Goal: Task Accomplishment & Management: Use online tool/utility

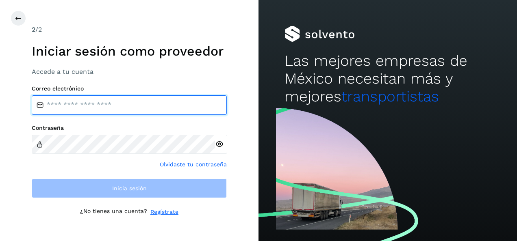
type input "**********"
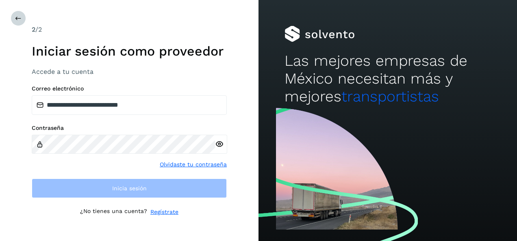
click at [13, 20] on button at bounding box center [18, 18] width 15 height 15
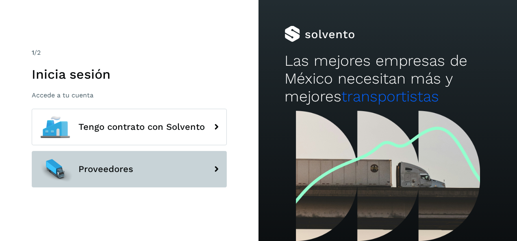
click at [120, 168] on span "Proveedores" at bounding box center [105, 170] width 55 height 10
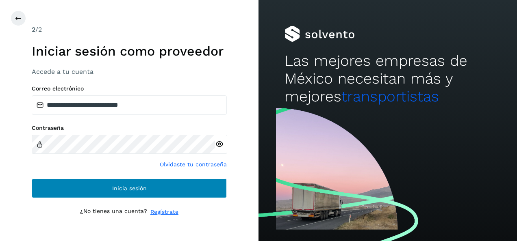
click at [129, 187] on span "Inicia sesión" at bounding box center [129, 189] width 35 height 6
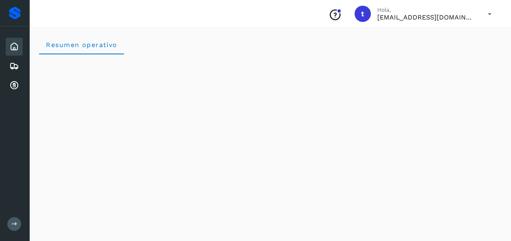
click at [11, 225] on icon at bounding box center [14, 224] width 6 height 6
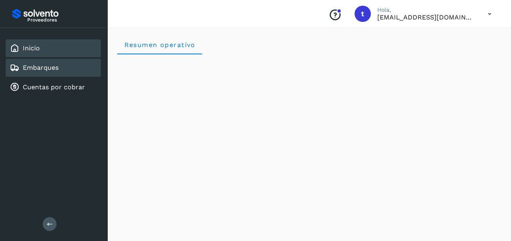
click at [48, 70] on link "Embarques" at bounding box center [41, 68] width 36 height 8
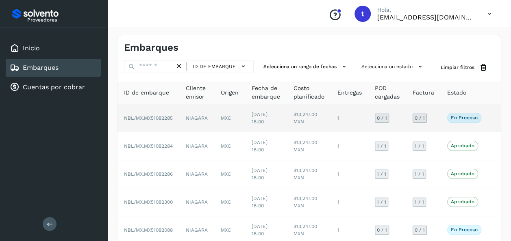
click at [490, 118] on td at bounding box center [494, 118] width 13 height 28
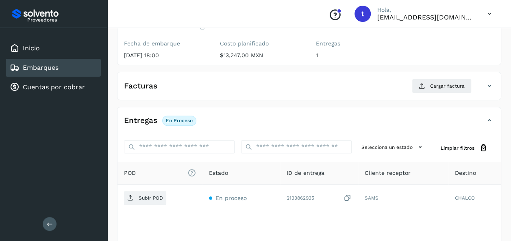
scroll to position [144, 0]
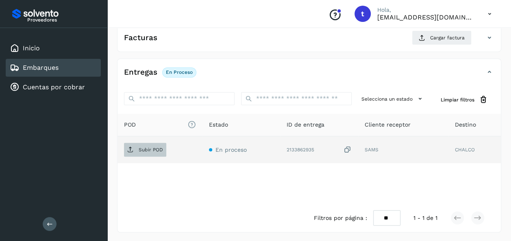
click at [142, 149] on p "Subir POD" at bounding box center [151, 150] width 24 height 6
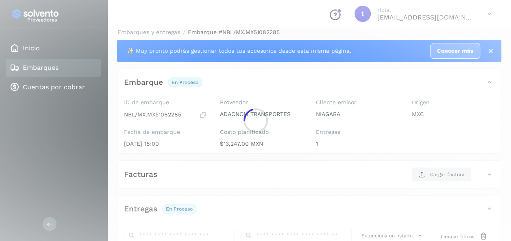
scroll to position [0, 0]
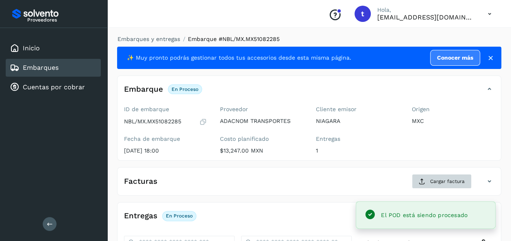
click at [445, 185] on span "Cargar factura" at bounding box center [447, 181] width 35 height 7
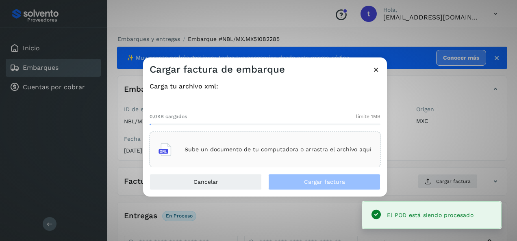
click at [279, 152] on p "Sube un documento de tu computadora o arrastra el archivo aquí" at bounding box center [278, 149] width 187 height 7
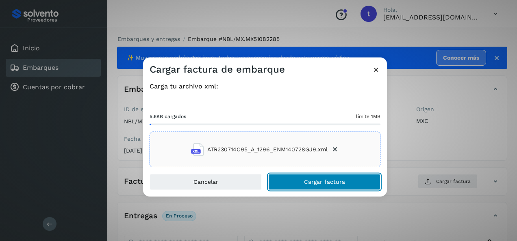
click at [345, 185] on button "Cargar factura" at bounding box center [324, 182] width 112 height 16
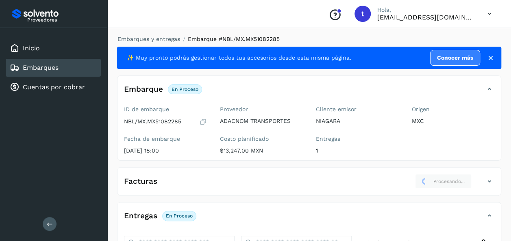
click at [45, 68] on link "Embarques" at bounding box center [41, 68] width 36 height 8
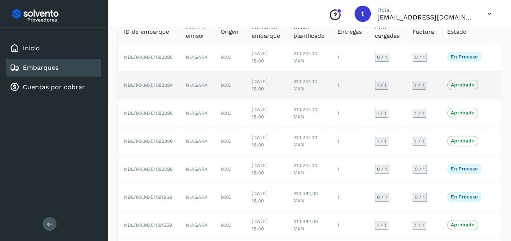
scroll to position [63, 0]
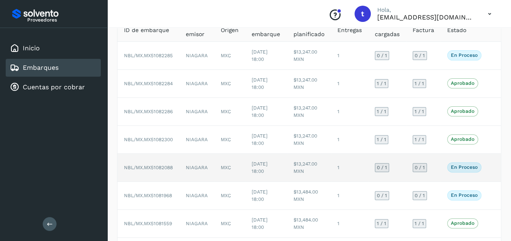
click at [487, 167] on td "En proceso Verifica el estado de la factura o entregas asociadas a este embarque" at bounding box center [464, 168] width 47 height 28
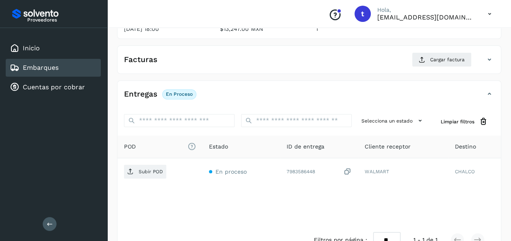
scroll to position [144, 0]
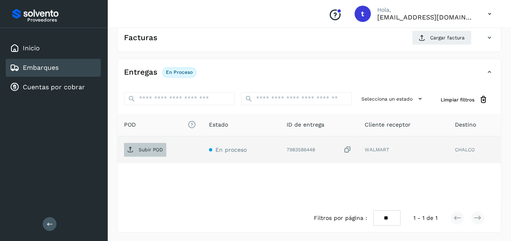
click at [148, 149] on p "Subir POD" at bounding box center [151, 150] width 24 height 6
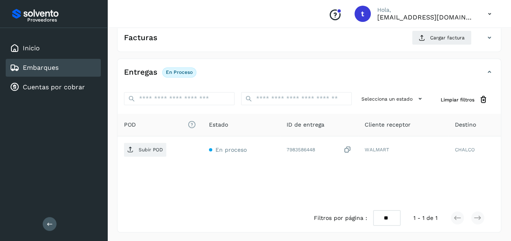
click at [46, 66] on link "Embarques" at bounding box center [41, 68] width 36 height 8
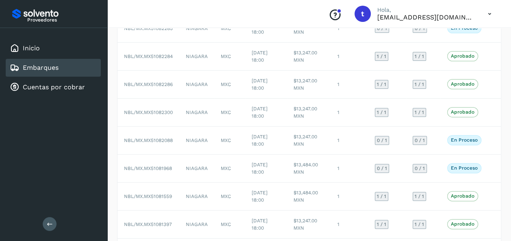
scroll to position [101, 0]
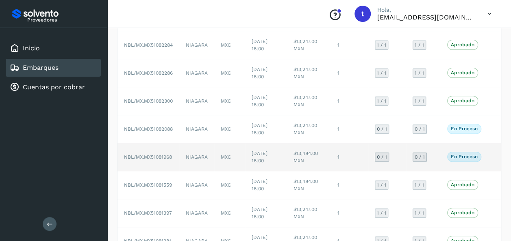
click at [488, 157] on td at bounding box center [494, 158] width 13 height 28
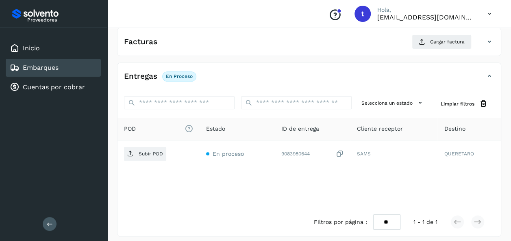
scroll to position [140, 0]
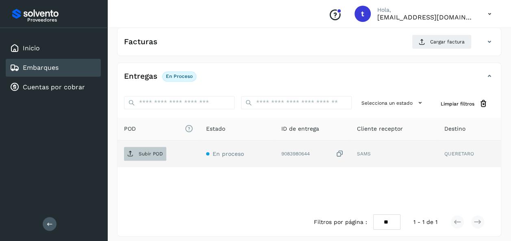
click at [143, 151] on p "Subir POD" at bounding box center [151, 154] width 24 height 6
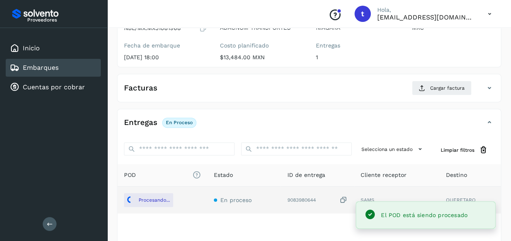
scroll to position [0, 0]
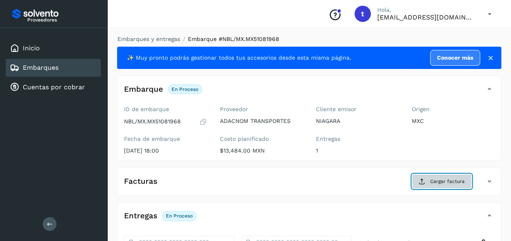
click at [442, 183] on span "Cargar factura" at bounding box center [447, 181] width 35 height 7
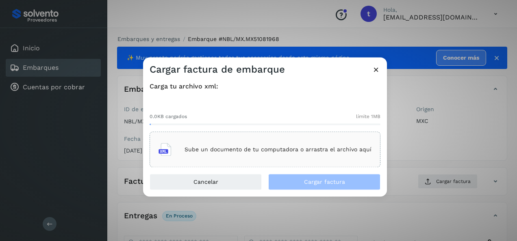
click at [222, 150] on p "Sube un documento de tu computadora o arrastra el archivo aquí" at bounding box center [278, 149] width 187 height 7
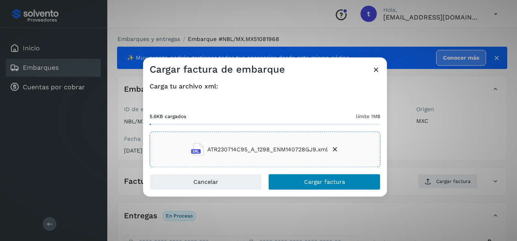
click at [325, 184] on span "Cargar factura" at bounding box center [324, 183] width 41 height 6
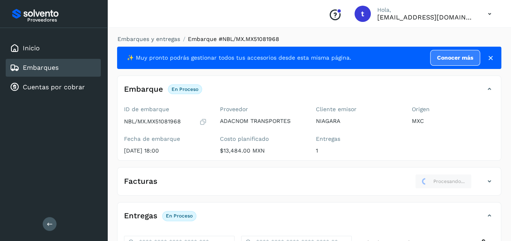
scroll to position [144, 0]
